Goal: Information Seeking & Learning: Learn about a topic

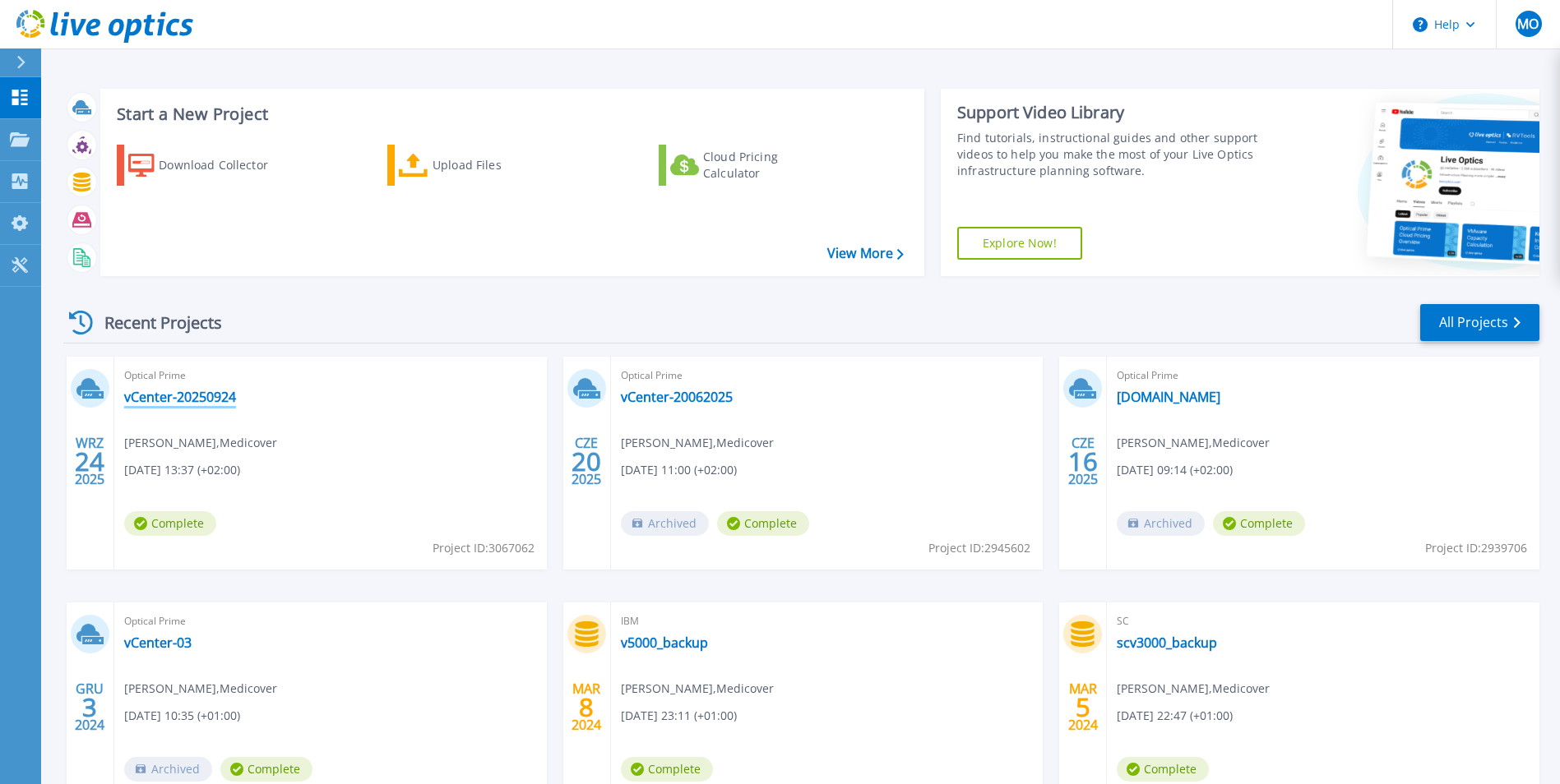
click at [202, 392] on link "vCenter-20250924" at bounding box center [180, 396] width 112 height 16
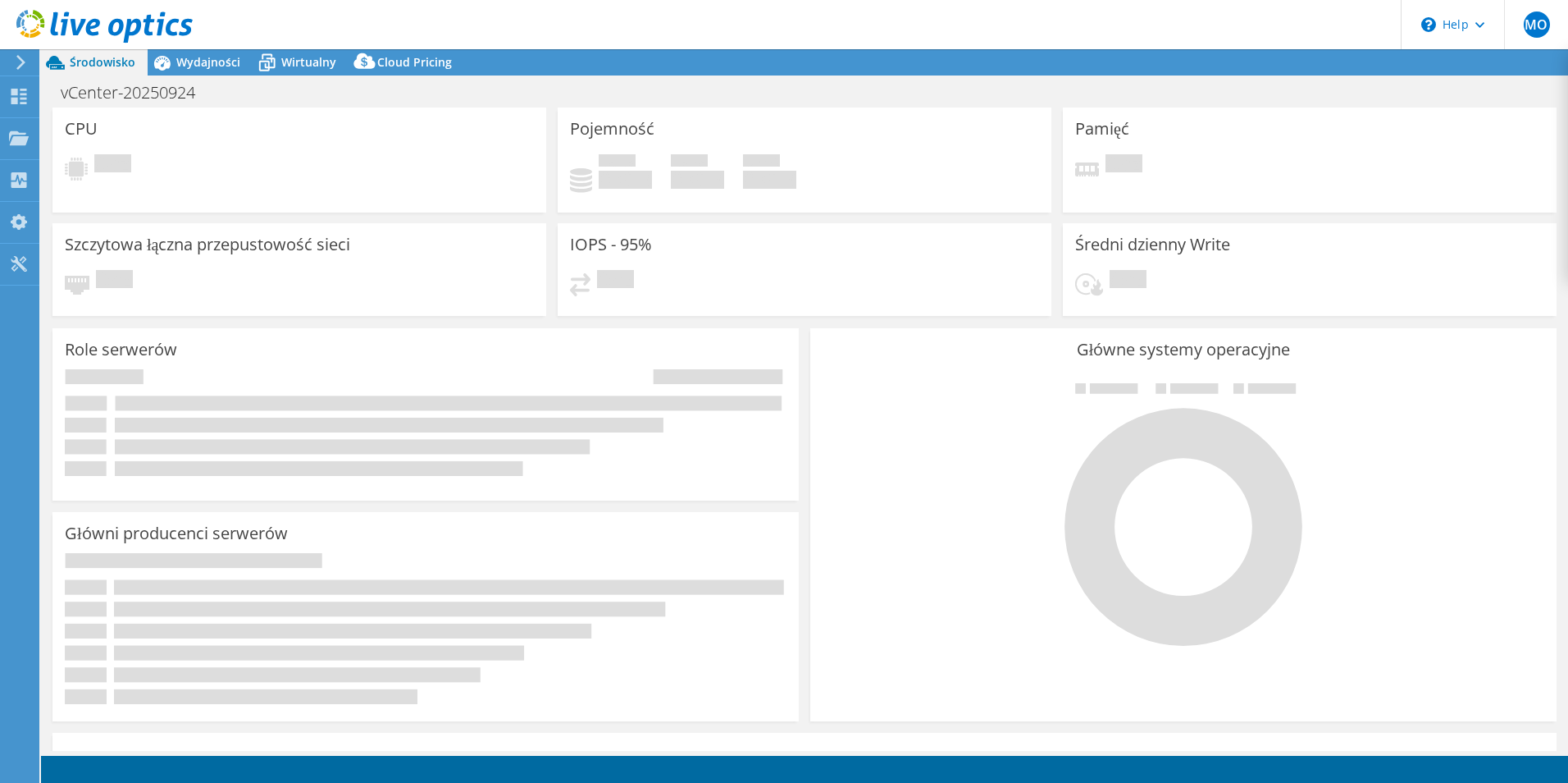
select select "USD"
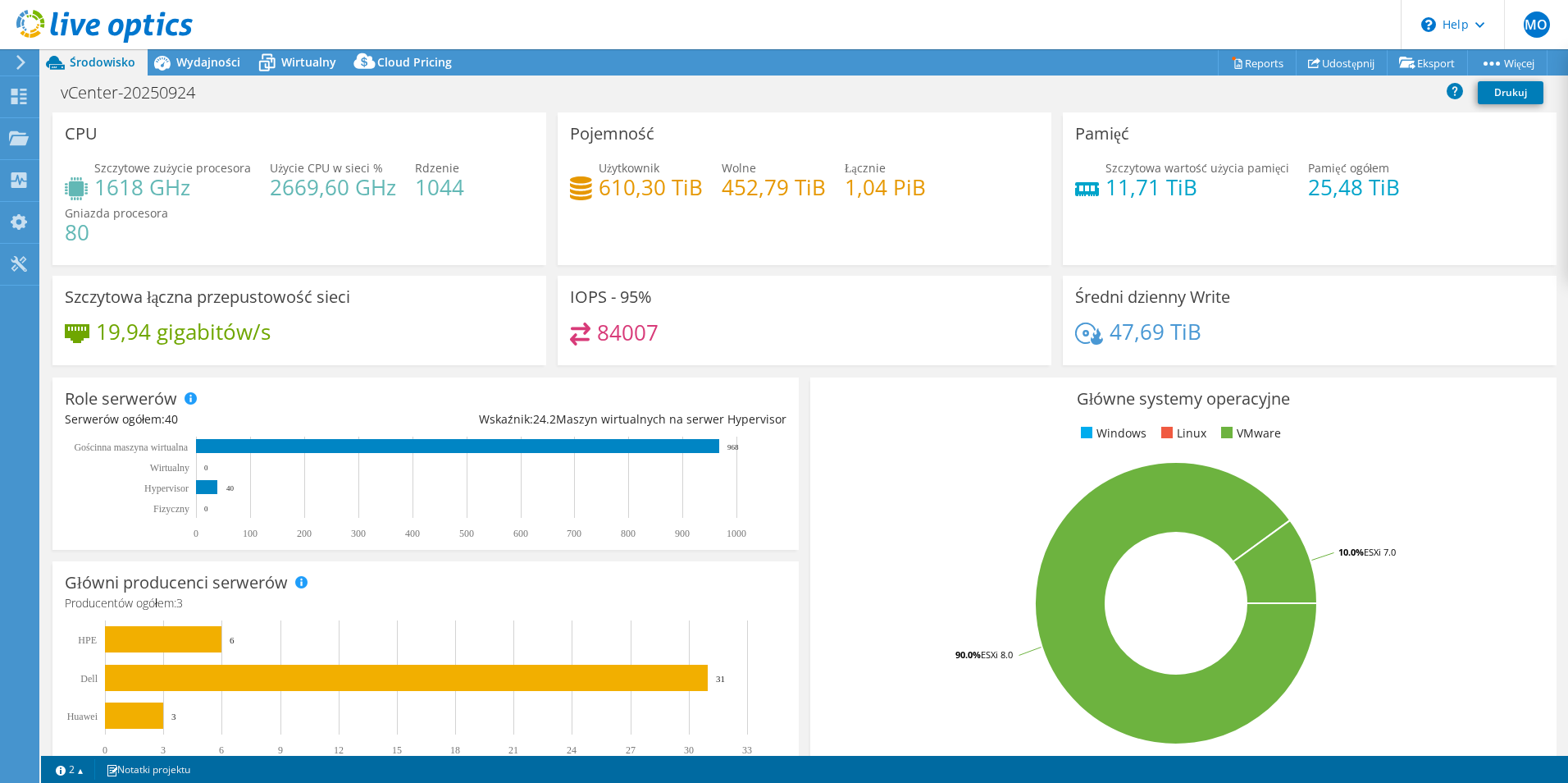
click at [1354, 322] on div "Średni dzienny Write 47,69 TiB" at bounding box center [1309, 320] width 493 height 90
click at [218, 68] on span "Wydajności" at bounding box center [208, 62] width 64 height 16
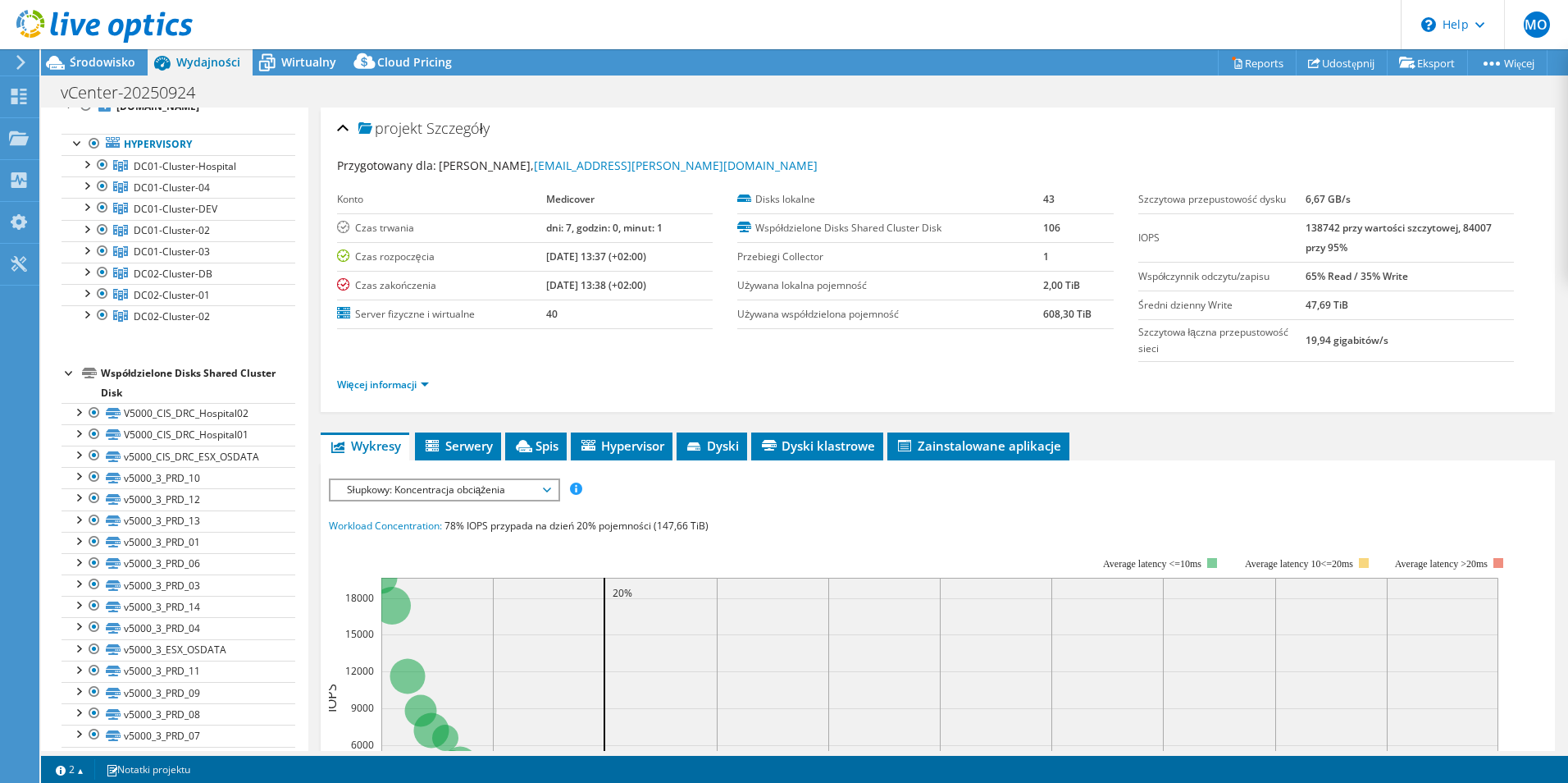
scroll to position [69, 0]
click at [168, 228] on span "DC01-Cluster-02" at bounding box center [171, 233] width 77 height 14
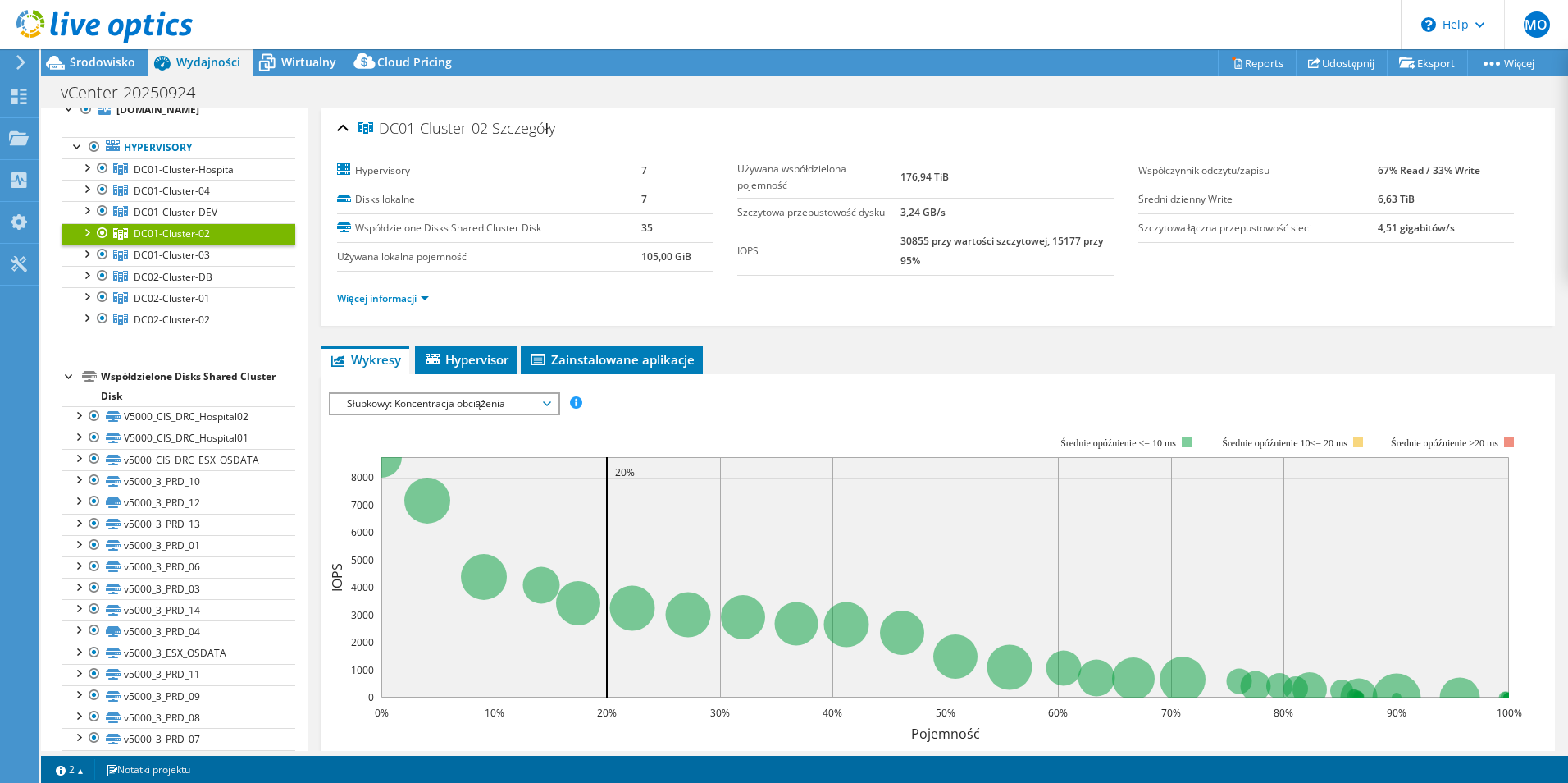
click at [550, 407] on span "Słupkowy: Koncentracja obciążenia" at bounding box center [445, 404] width 227 height 20
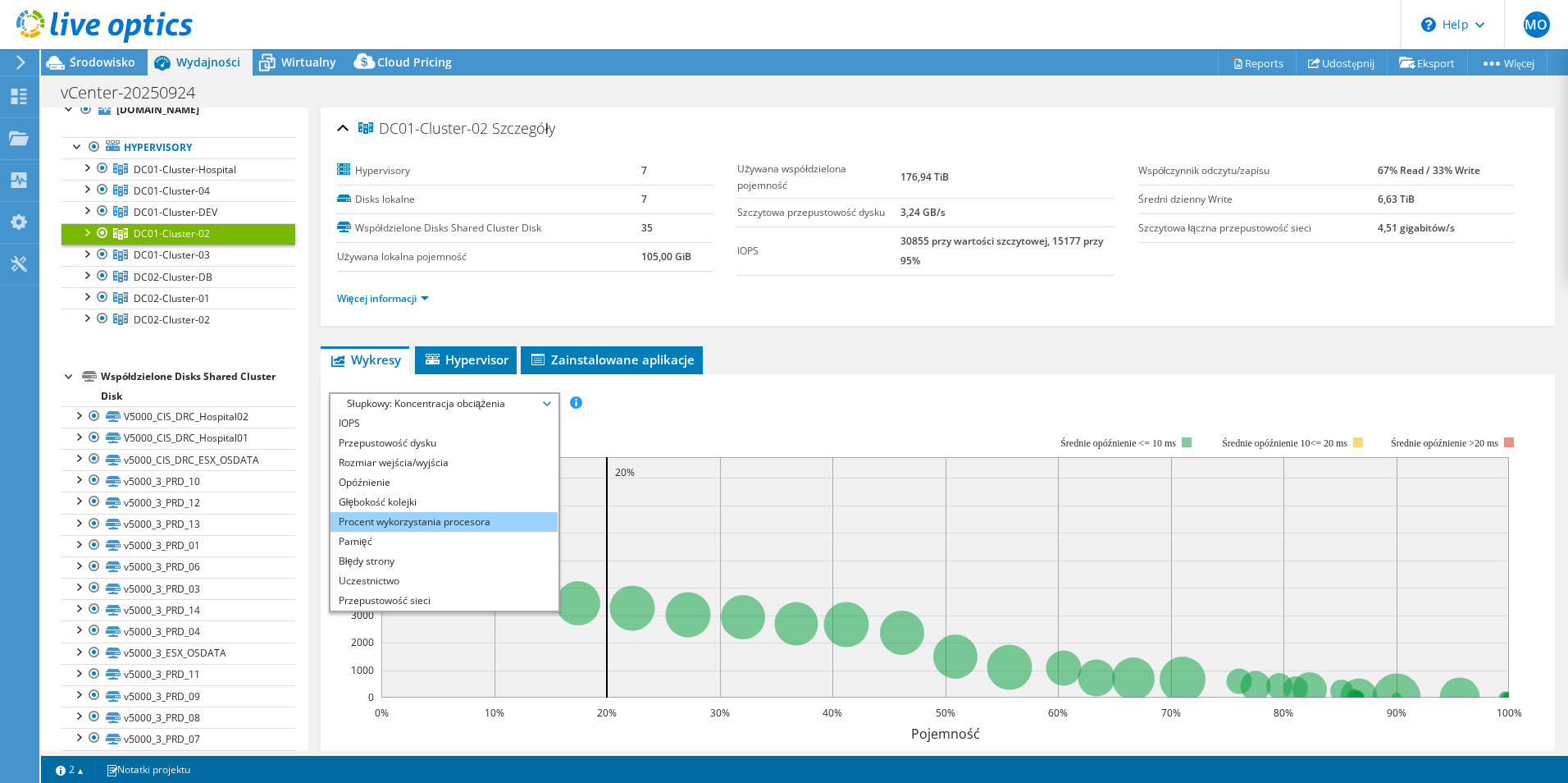
click at [424, 522] on li "Procent wykorzystania procesora" at bounding box center [445, 522] width 227 height 20
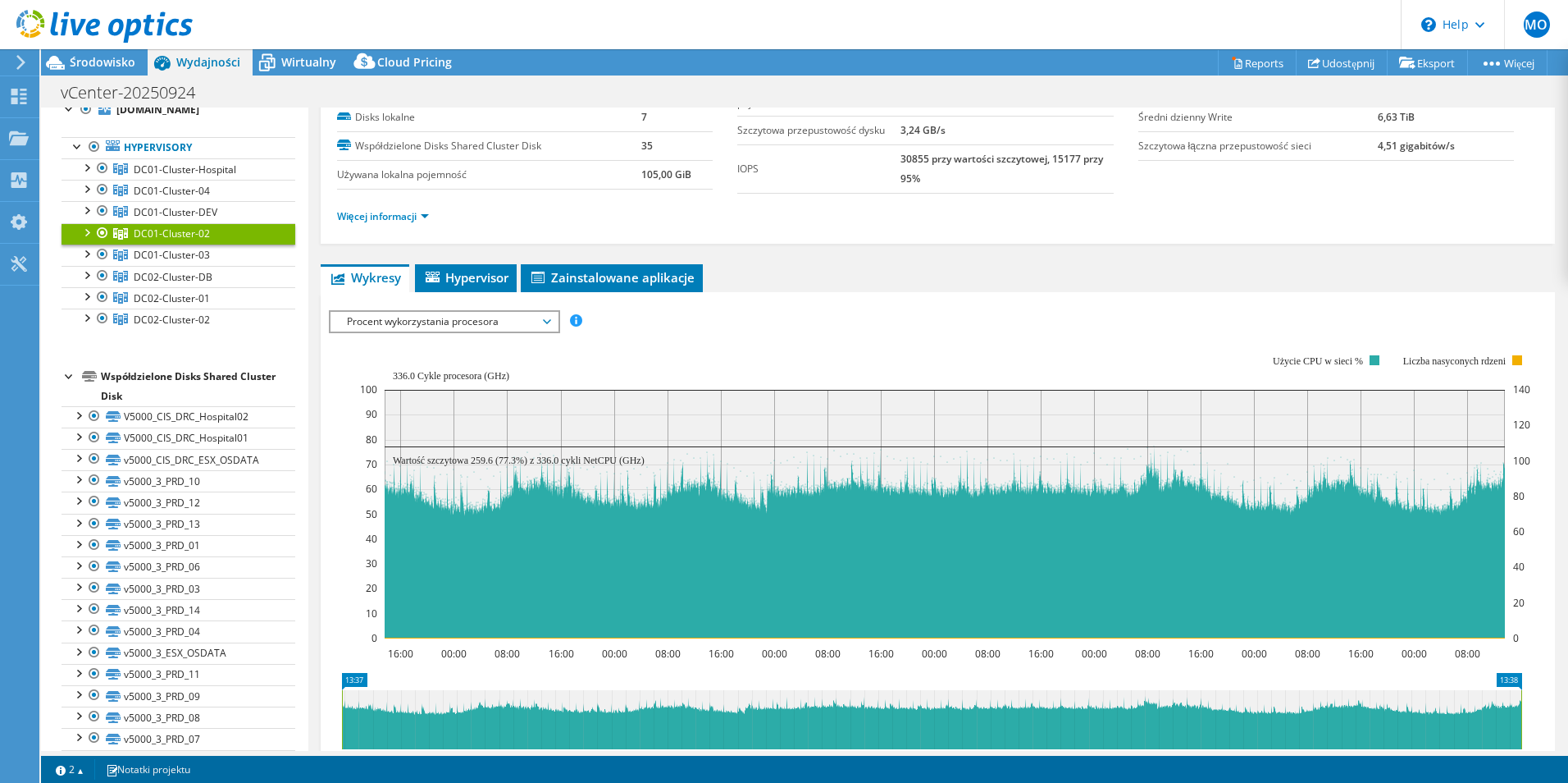
scroll to position [0, 0]
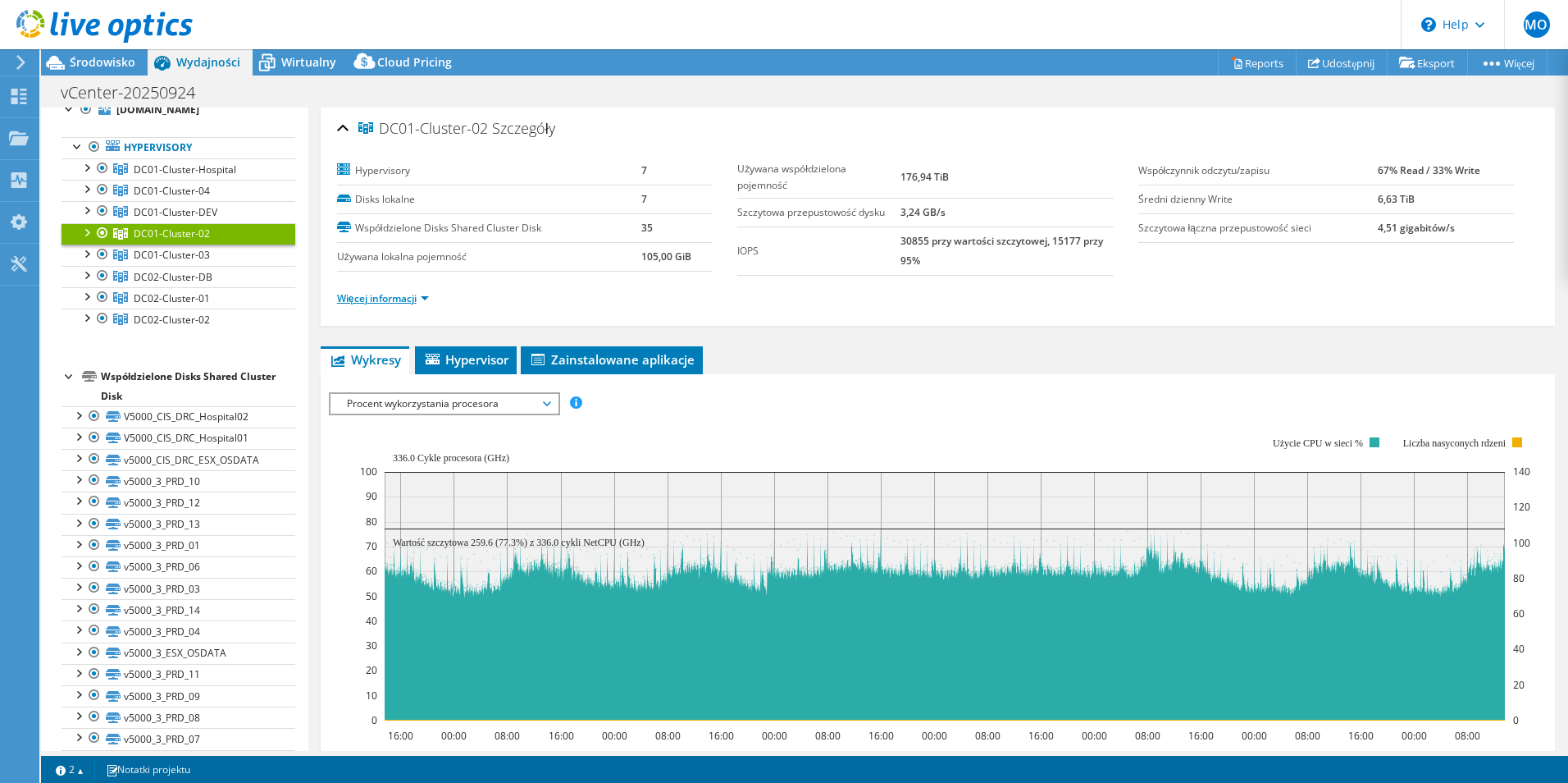
click at [394, 303] on link "Więcej informacji" at bounding box center [383, 298] width 92 height 14
click at [399, 293] on link "Więcej informacji" at bounding box center [383, 298] width 92 height 14
click at [394, 304] on link "Więcej informacji" at bounding box center [383, 298] width 92 height 14
click at [453, 355] on span "Hypervisor" at bounding box center [467, 359] width 86 height 16
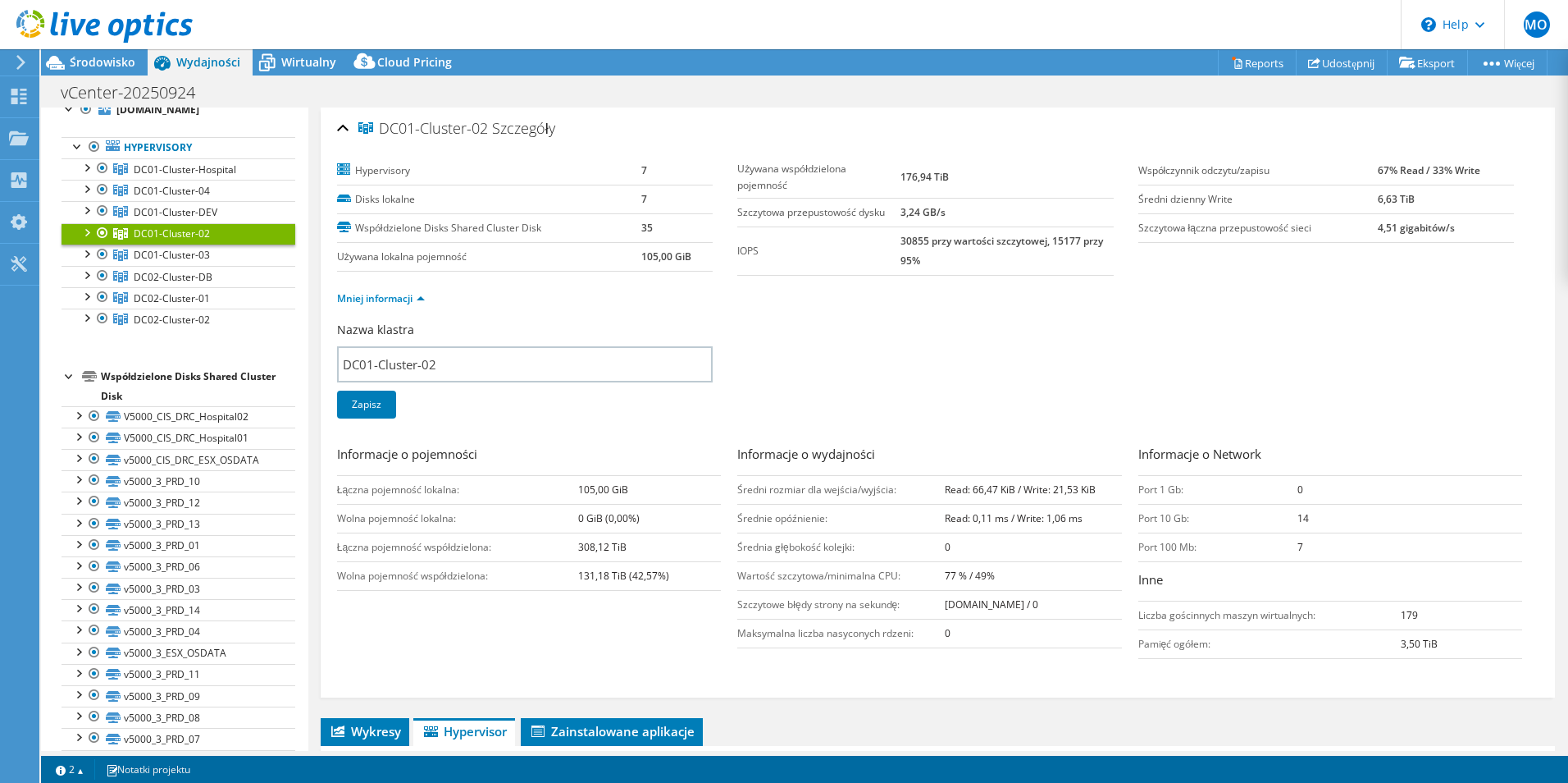
drag, startPoint x: 936, startPoint y: 575, endPoint x: 997, endPoint y: 577, distance: 61.0
click at [997, 577] on tr "Wartość szczytowa/minimalna CPU: 77 % / 49%" at bounding box center [929, 576] width 384 height 29
drag, startPoint x: 559, startPoint y: 641, endPoint x: 514, endPoint y: 660, distance: 48.8
click at [557, 642] on div "Informacje o pojemności Łączna pojemność lokalna: 105,00 GiB Wolna pojemność lo…" at bounding box center [937, 556] width 1201 height 222
click at [377, 735] on span "Wykresy" at bounding box center [365, 731] width 72 height 16
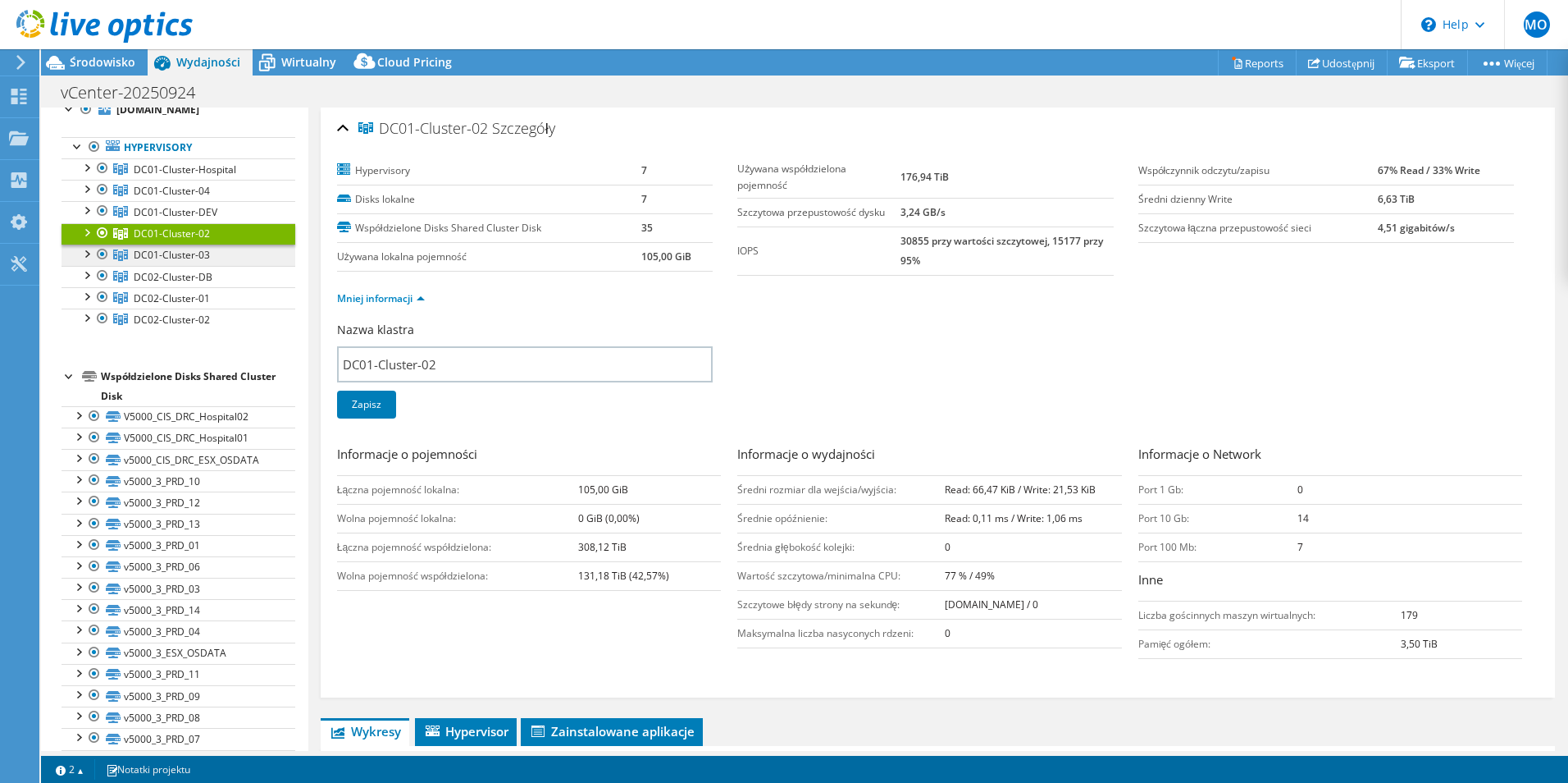
click at [186, 254] on span "DC01-Cluster-03" at bounding box center [171, 254] width 77 height 14
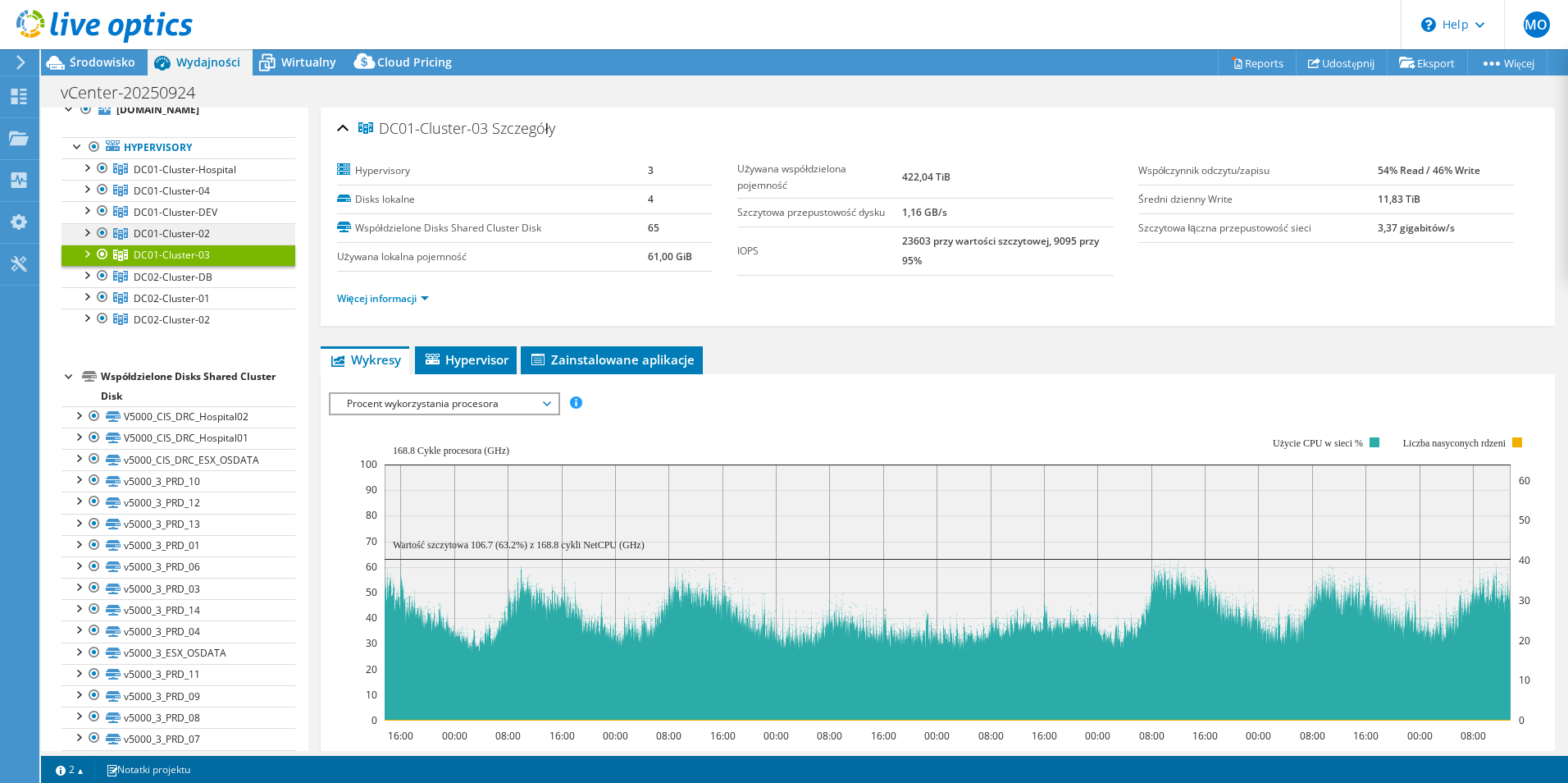
click at [180, 238] on span "DC01-Cluster-02" at bounding box center [171, 233] width 77 height 14
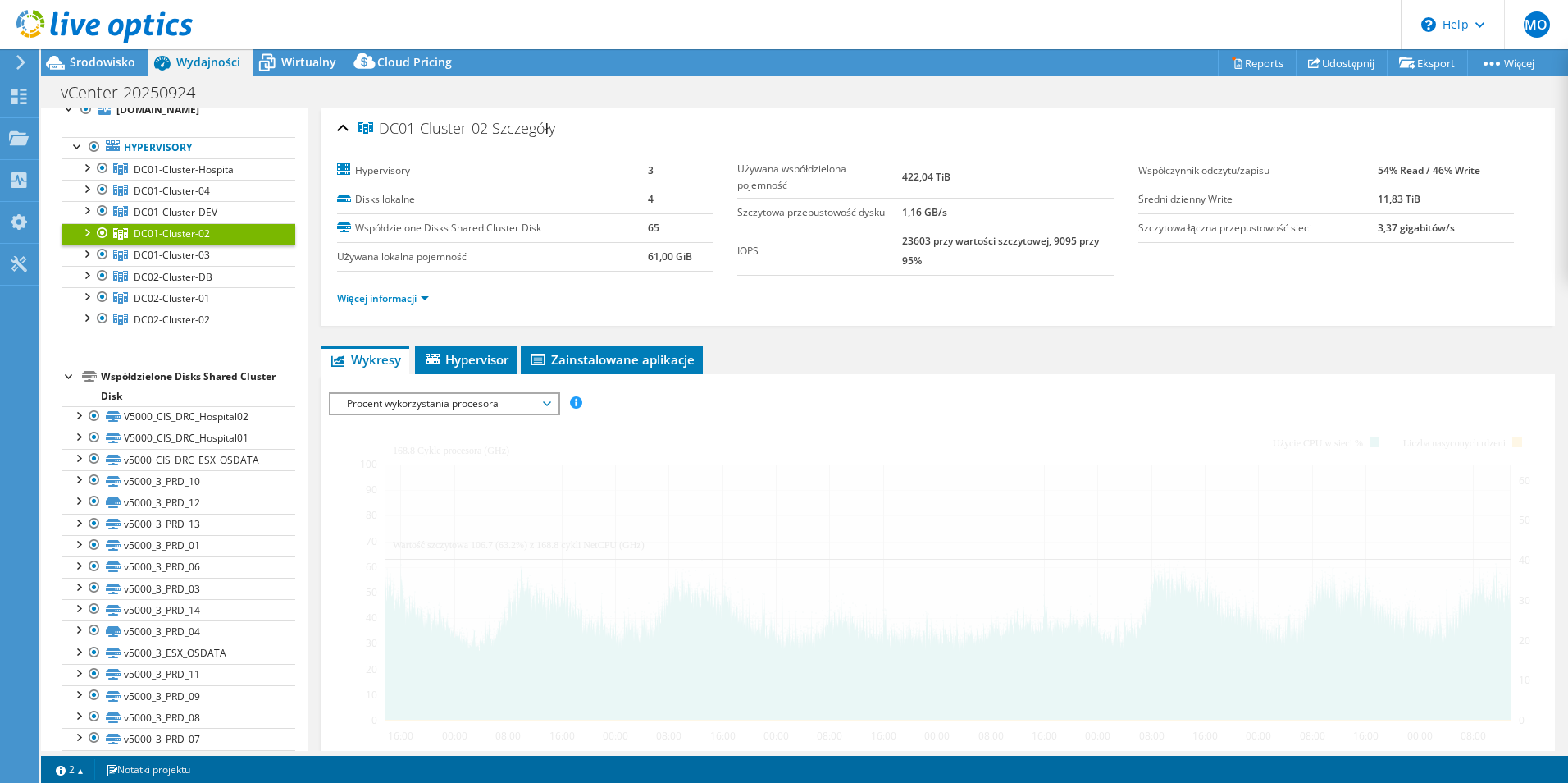
click at [86, 235] on div at bounding box center [86, 231] width 16 height 16
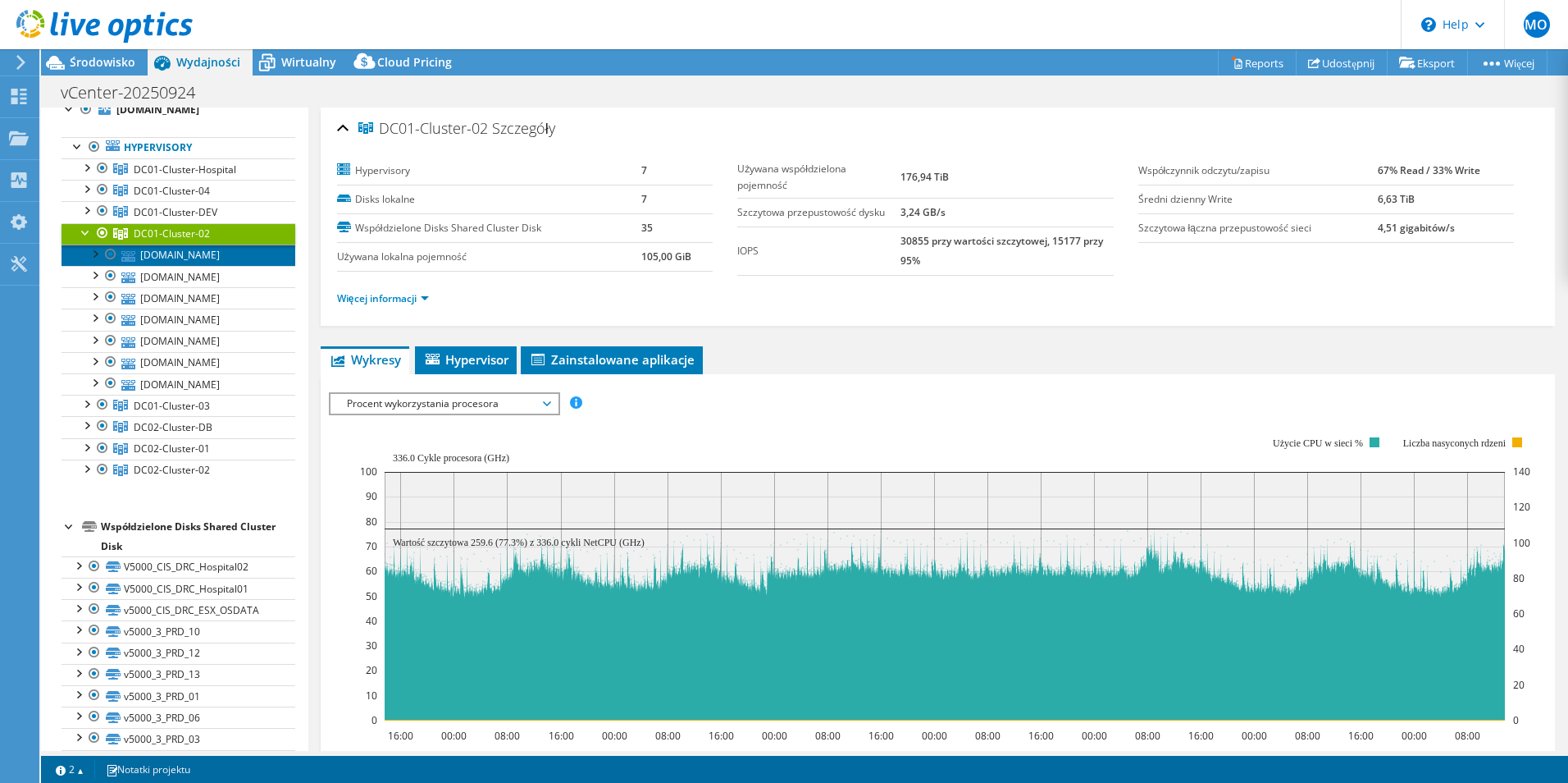
click at [214, 258] on link "[DOMAIN_NAME]" at bounding box center [178, 254] width 233 height 21
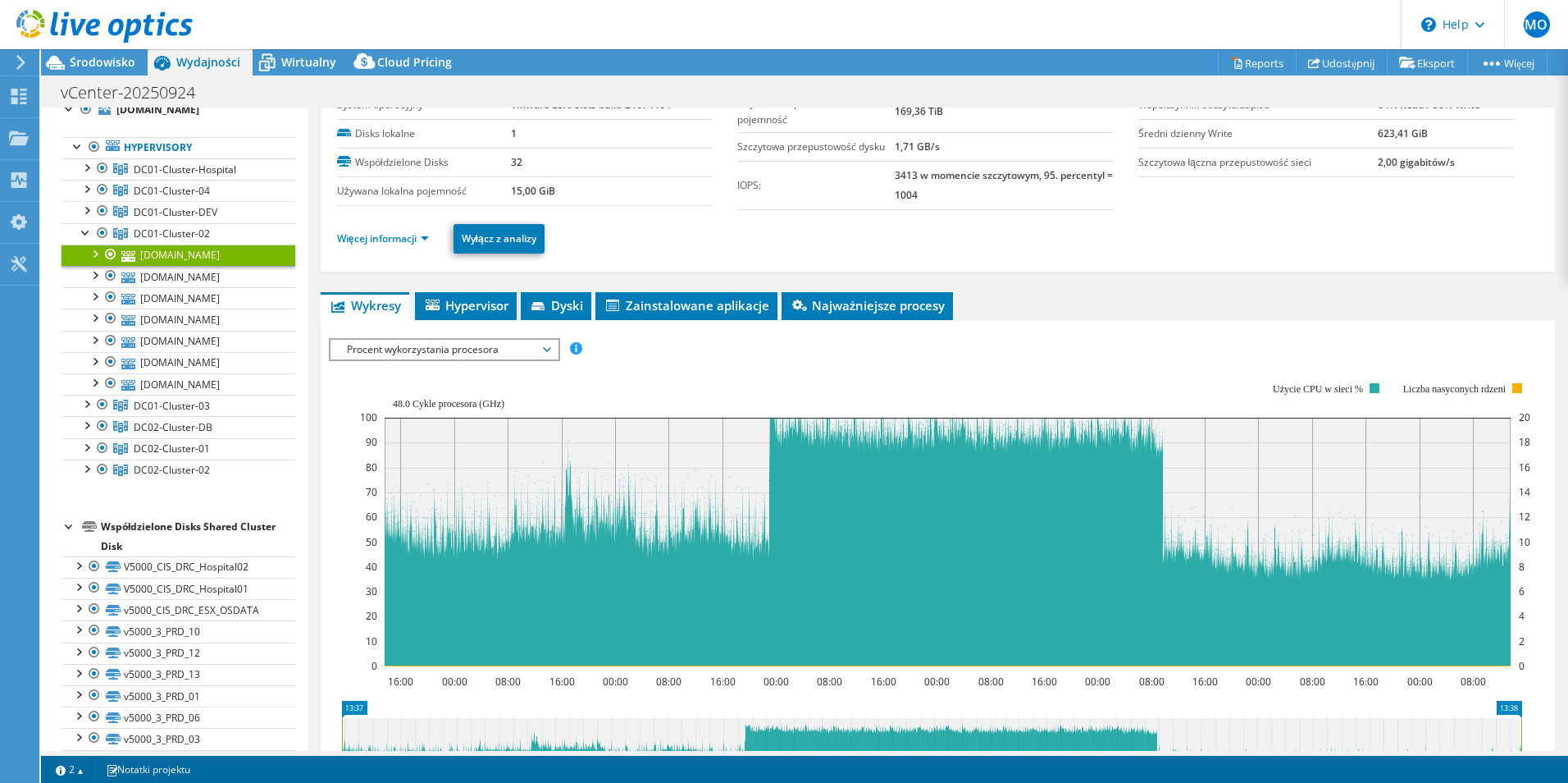
scroll to position [82, 0]
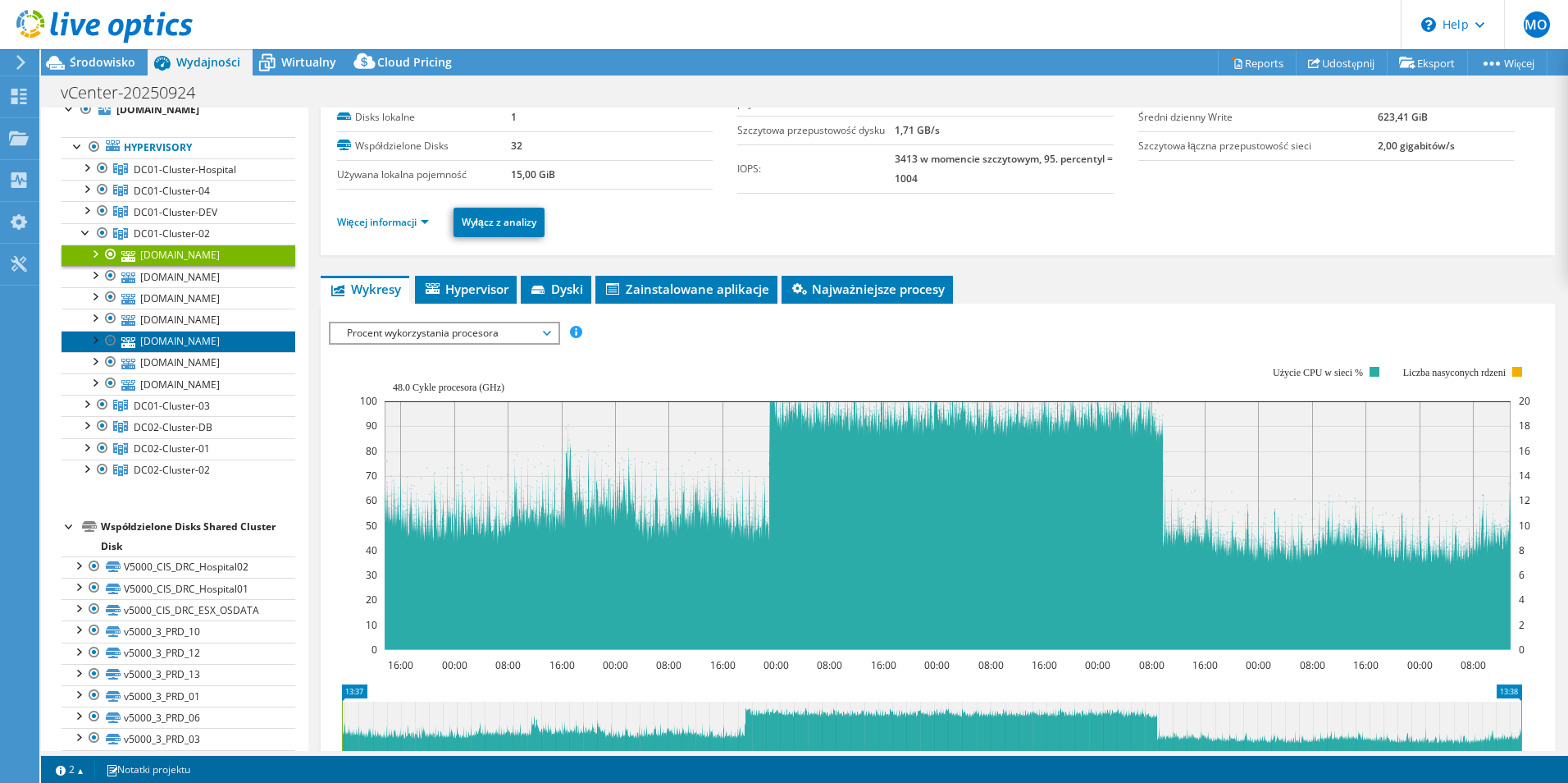
click at [221, 344] on link "[DOMAIN_NAME]" at bounding box center [178, 341] width 233 height 21
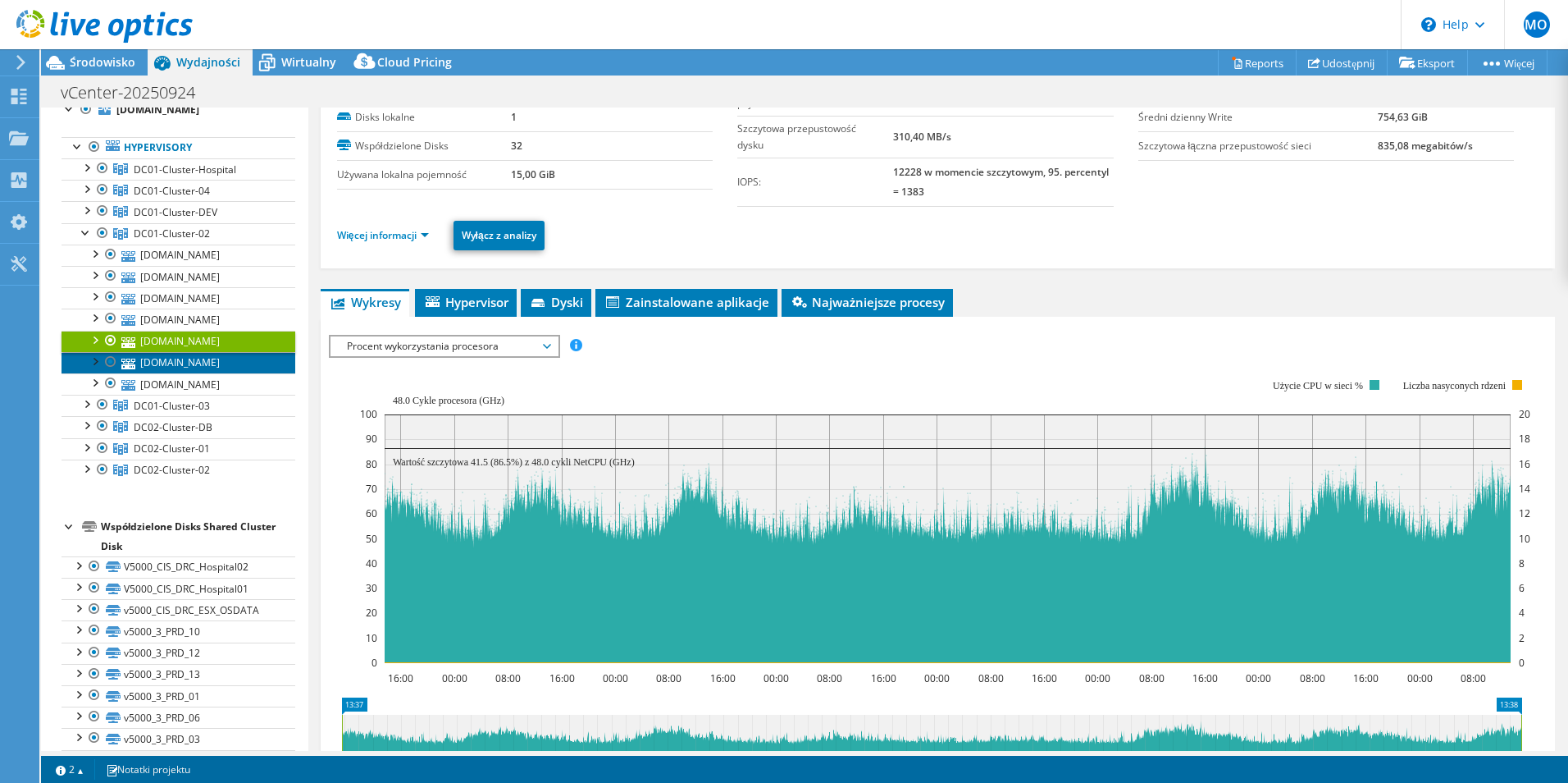
click at [219, 361] on link "[DOMAIN_NAME]" at bounding box center [178, 362] width 233 height 21
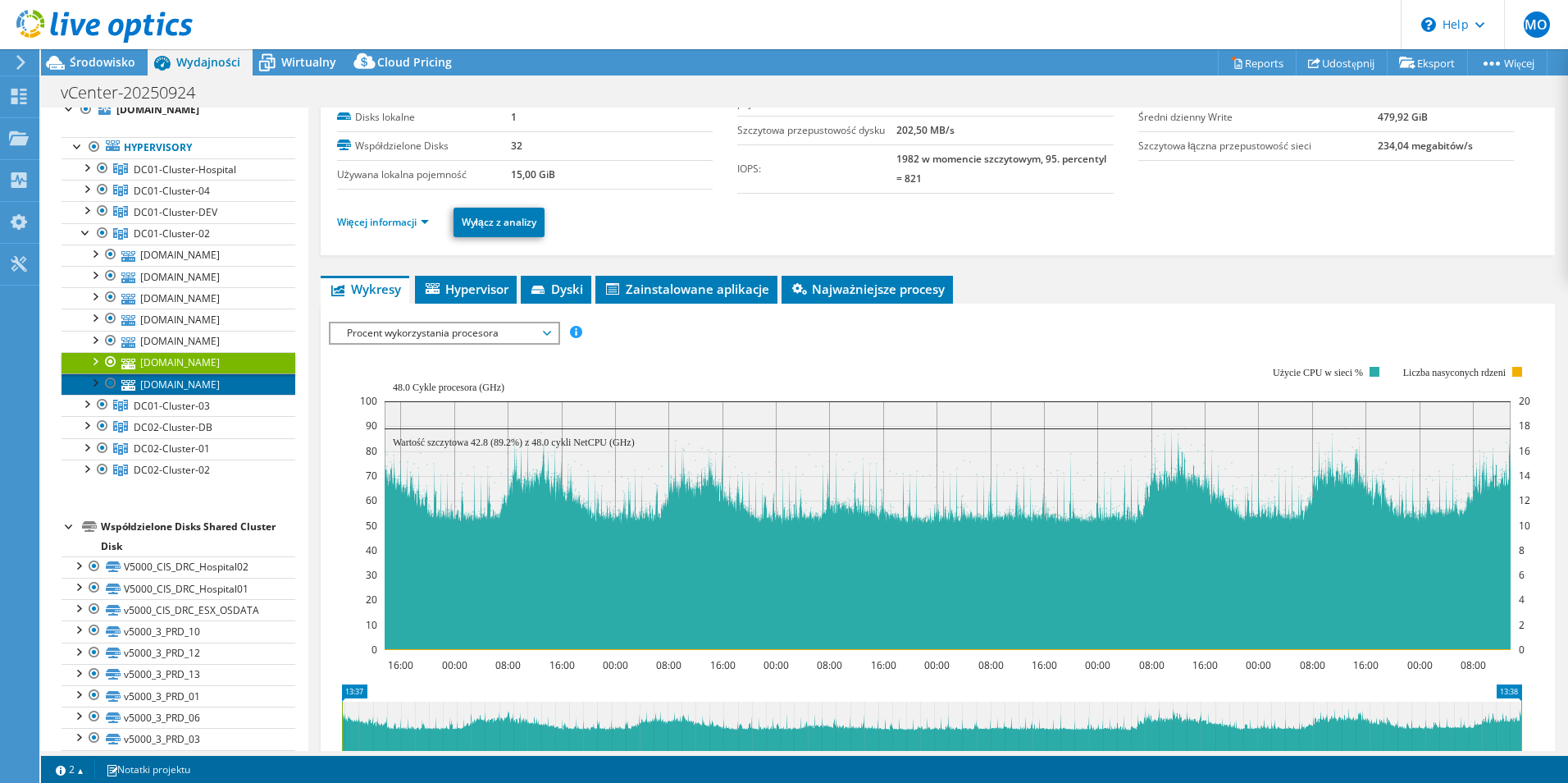
click at [243, 382] on link "[DOMAIN_NAME]" at bounding box center [178, 383] width 233 height 21
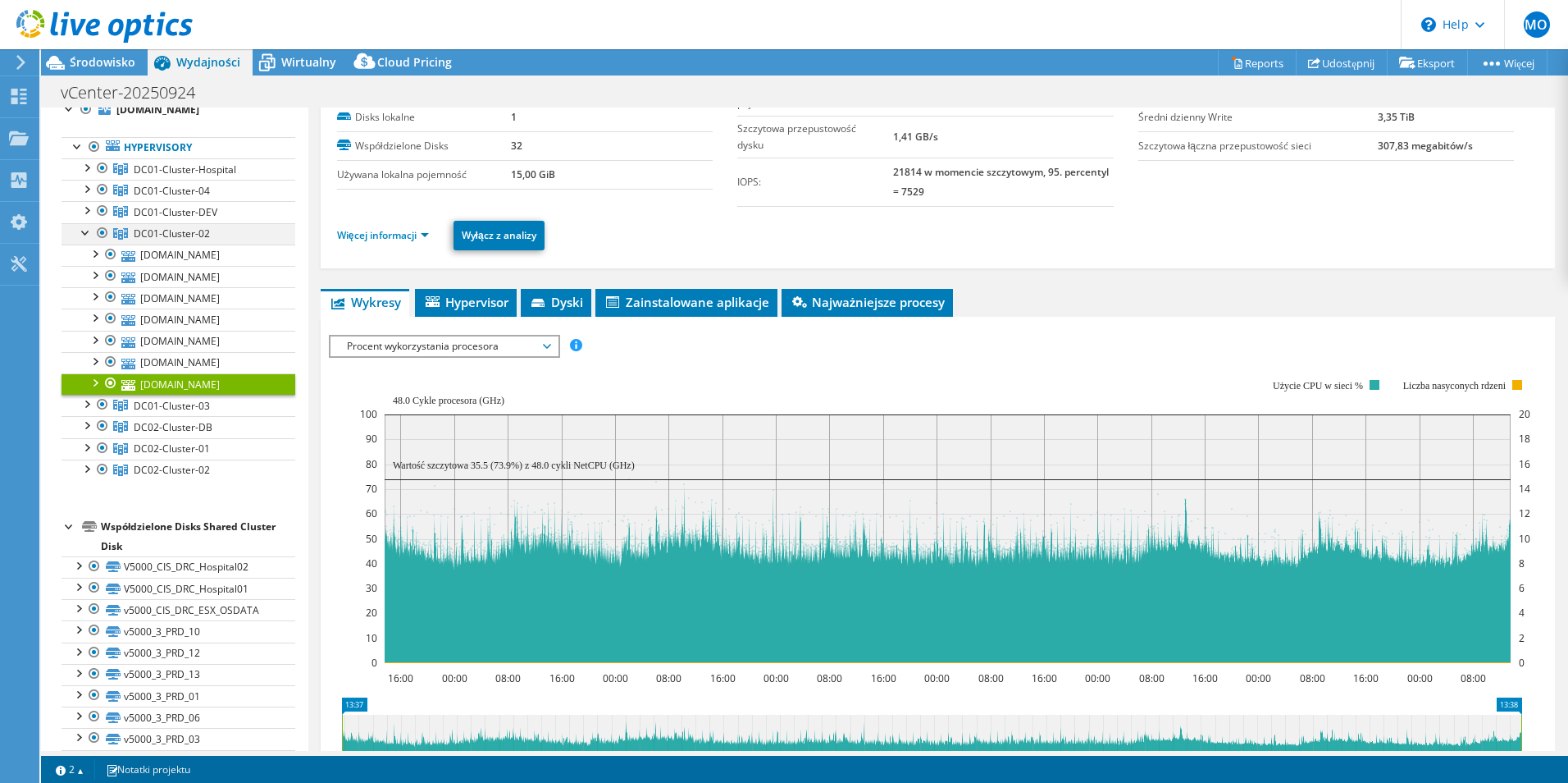
click at [88, 233] on div at bounding box center [86, 231] width 16 height 16
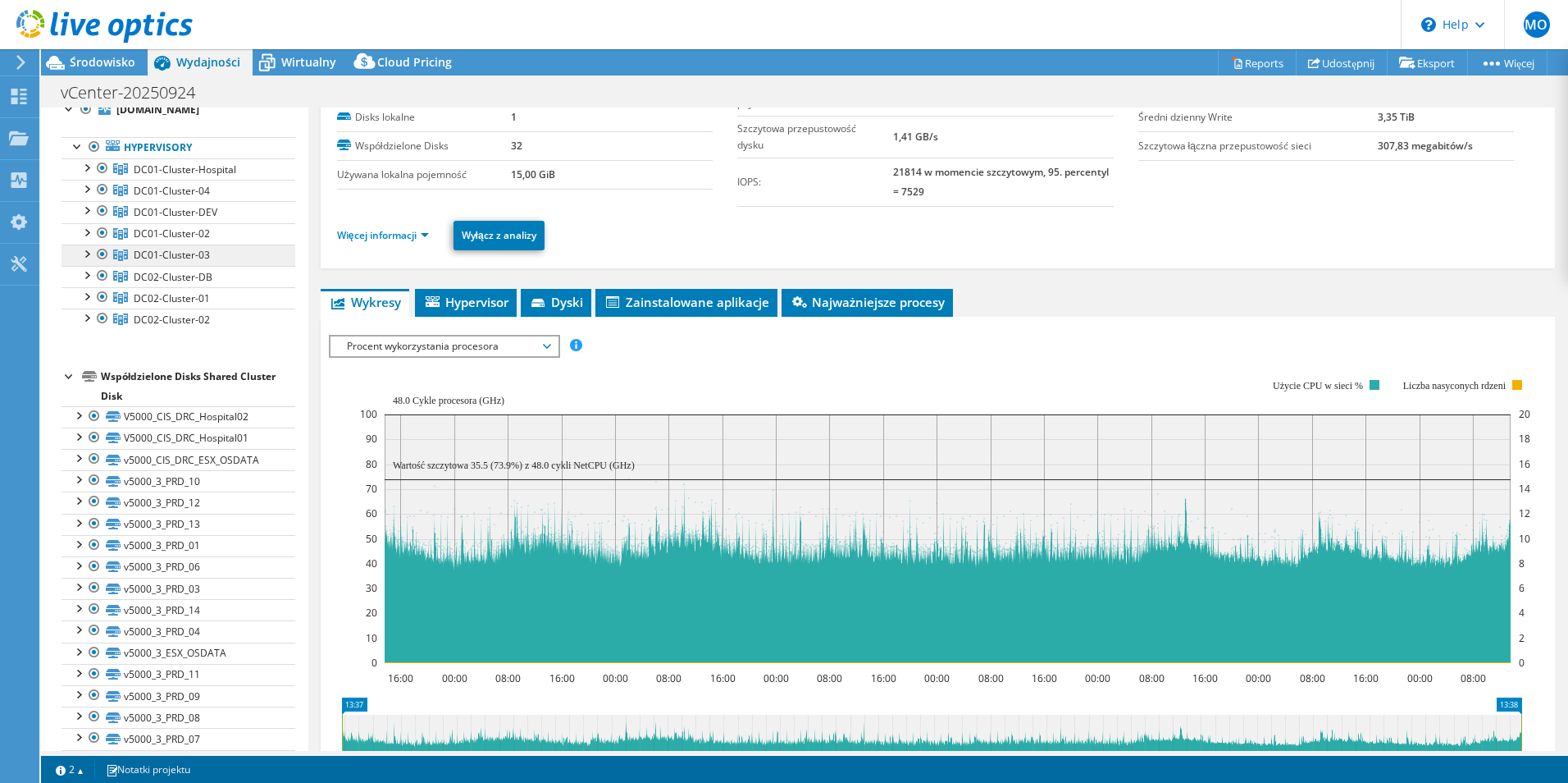
click at [137, 249] on span "DC01-Cluster-03" at bounding box center [171, 254] width 77 height 14
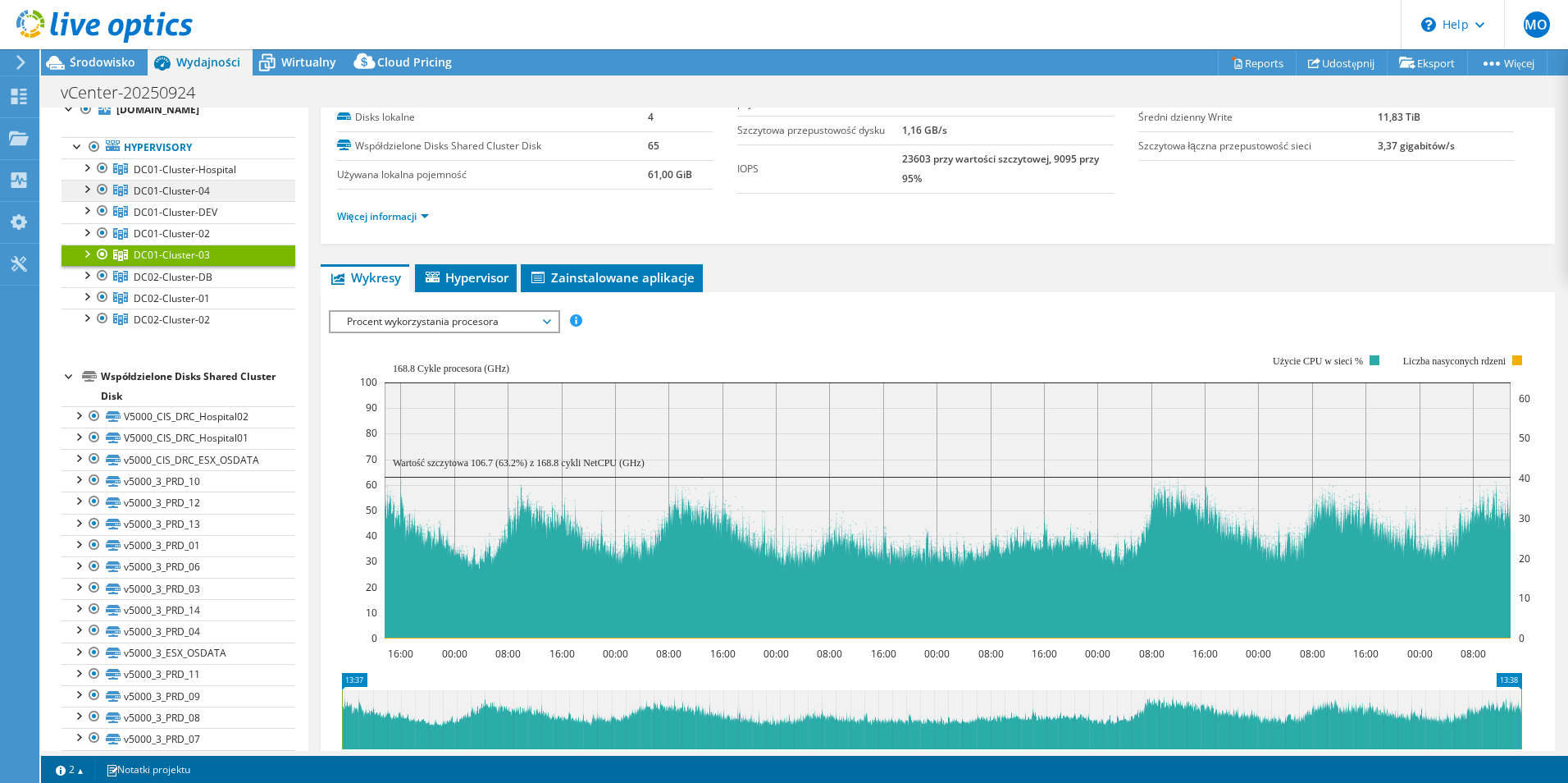
click at [159, 195] on span "DC01-Cluster-04" at bounding box center [171, 191] width 77 height 14
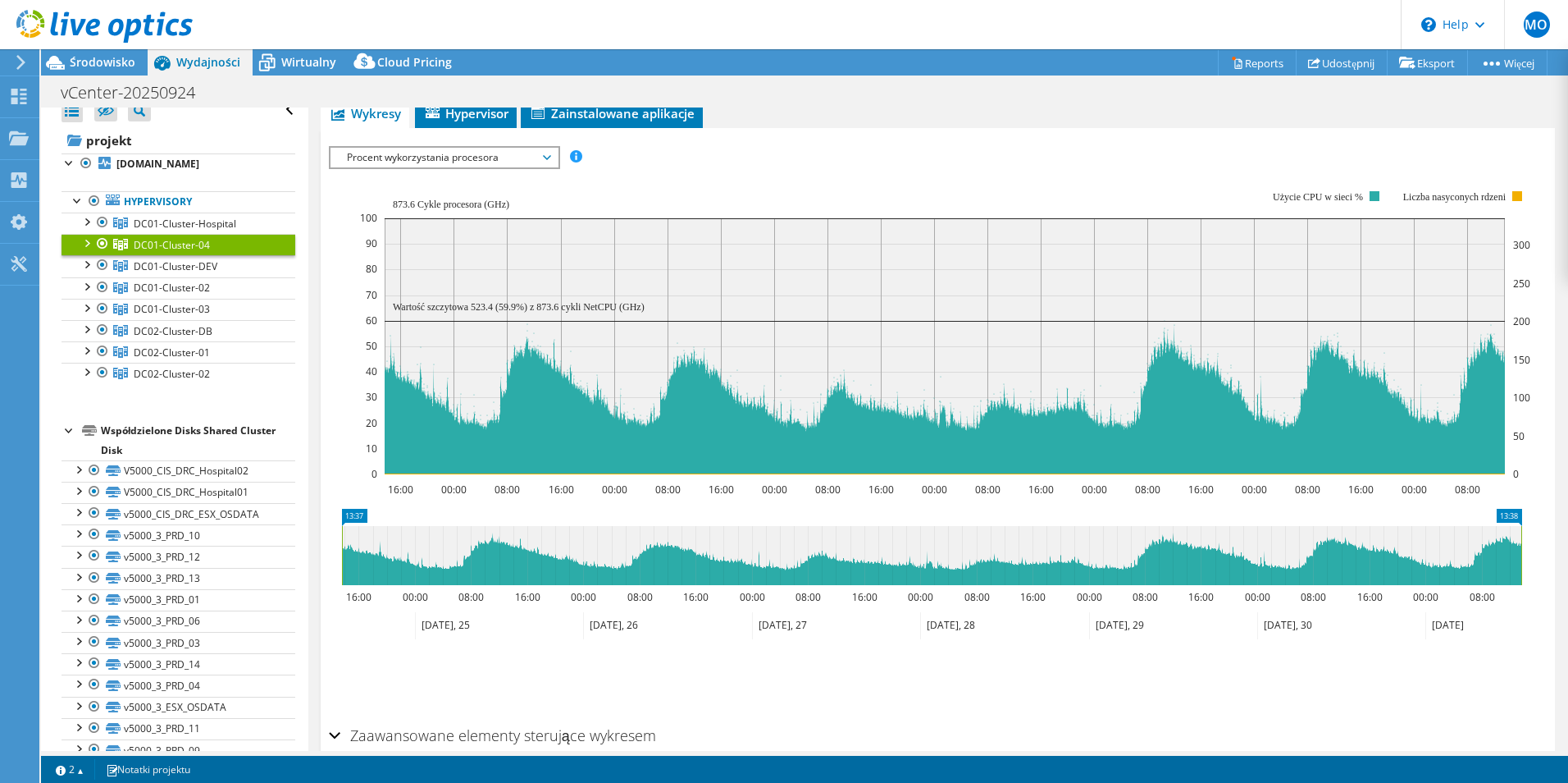
scroll to position [0, 0]
